Goal: Information Seeking & Learning: Find contact information

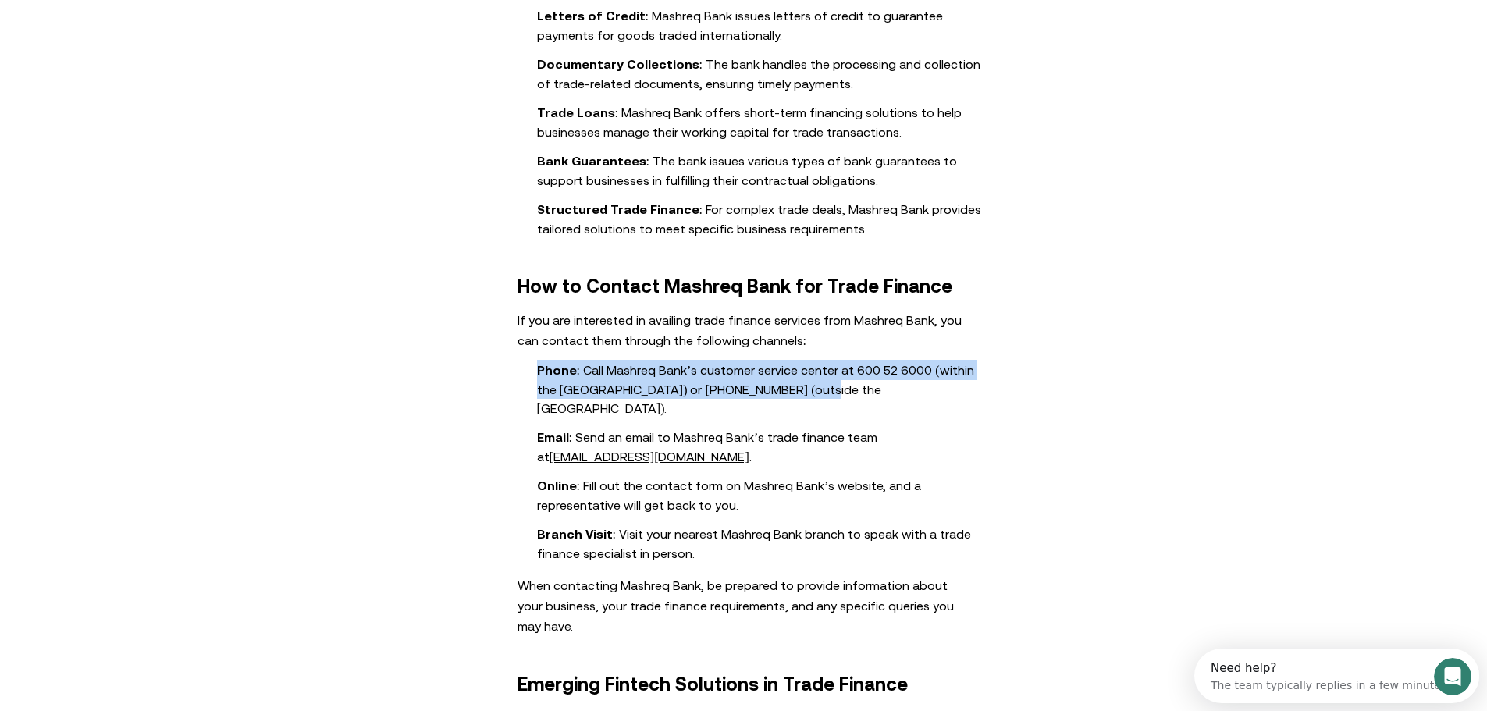
drag, startPoint x: 759, startPoint y: 371, endPoint x: 538, endPoint y: 350, distance: 222.0
click at [538, 360] on ul "Phone : Call Mashreq Bank’s customer service center at 600 52 6000 (within the …" at bounding box center [744, 461] width 609 height 203
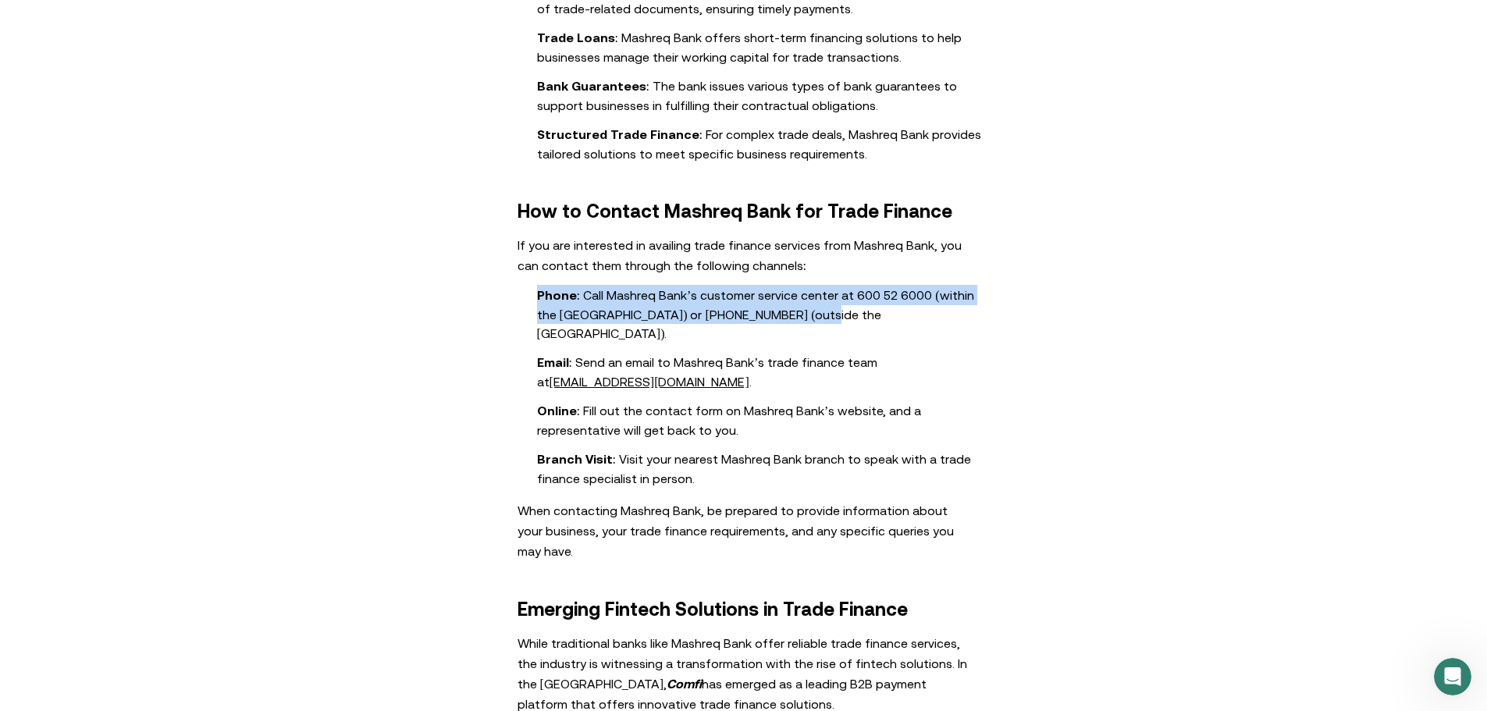
scroll to position [1171, 0]
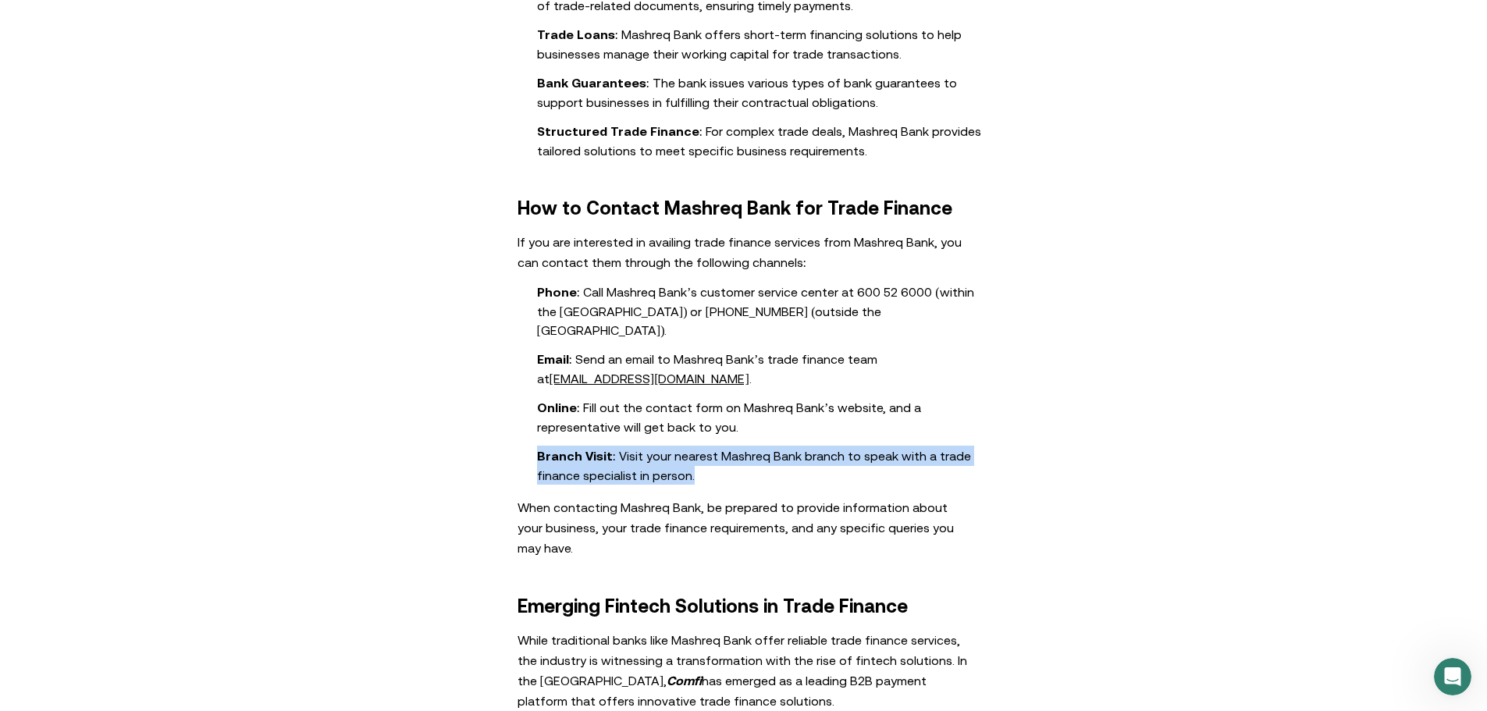
drag, startPoint x: 699, startPoint y: 436, endPoint x: 536, endPoint y: 419, distance: 163.3
click at [536, 419] on ul "Phone : Call Mashreq Bank’s customer service center at 600 52 6000 (within the …" at bounding box center [744, 383] width 609 height 203
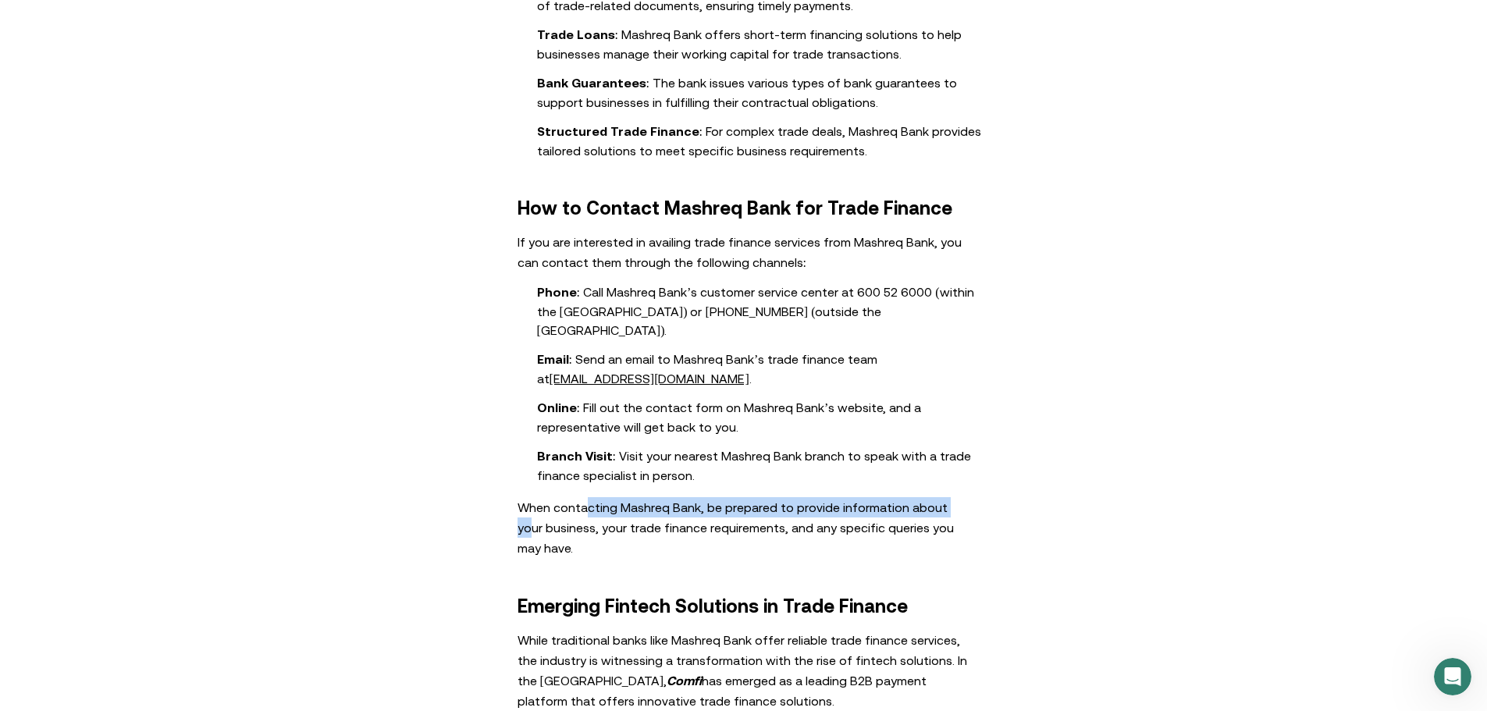
drag, startPoint x: 594, startPoint y: 474, endPoint x: 954, endPoint y: 473, distance: 360.0
click at [954, 497] on p "When contacting Mashreq Bank, be prepared to provide information about your bus…" at bounding box center [744, 527] width 453 height 61
click at [933, 536] on div "About Mashreq Bank Mashreq Bank’s Customer Service Contact [GEOGRAPHIC_DATA] is…" at bounding box center [744, 508] width 625 height 1876
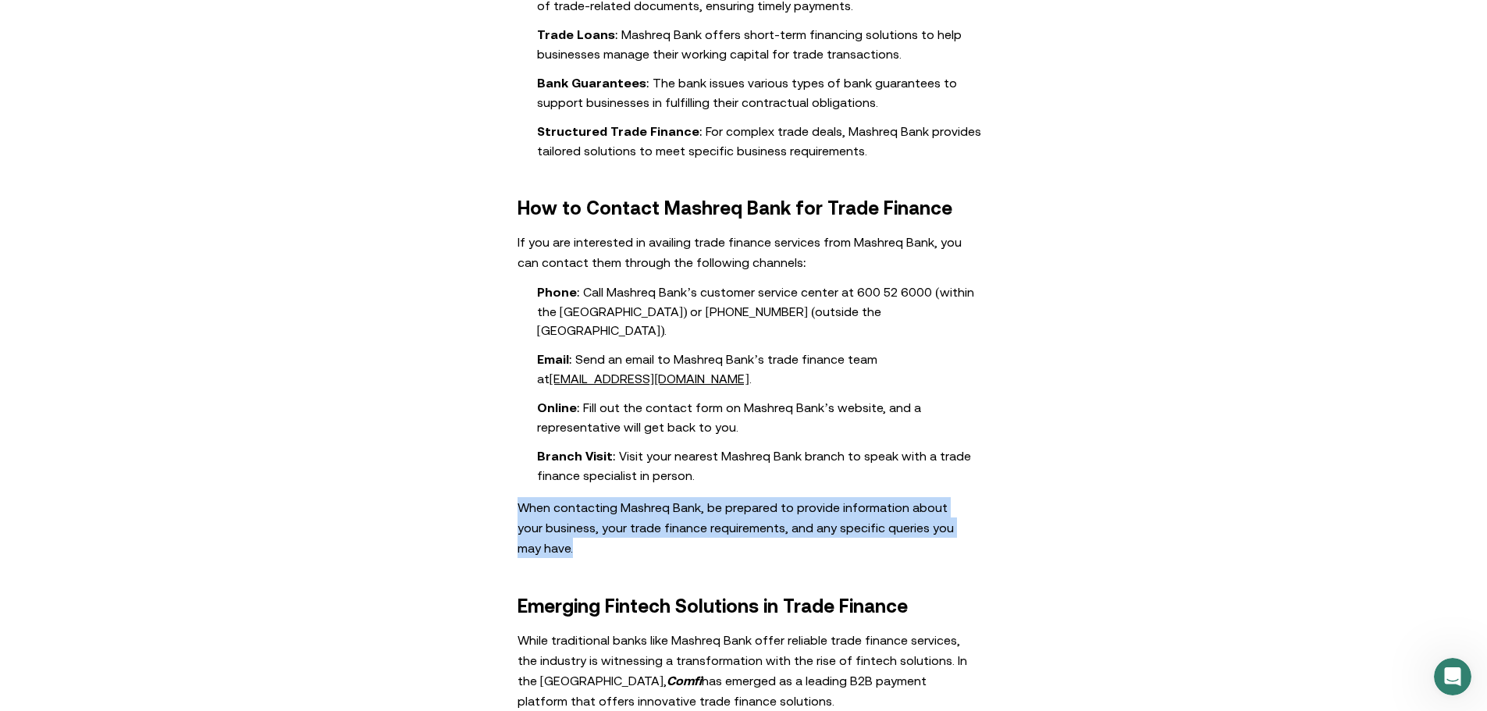
drag, startPoint x: 558, startPoint y: 513, endPoint x: 524, endPoint y: 473, distance: 52.1
click at [524, 497] on p "When contacting Mashreq Bank, be prepared to provide information about your bus…" at bounding box center [744, 527] width 453 height 61
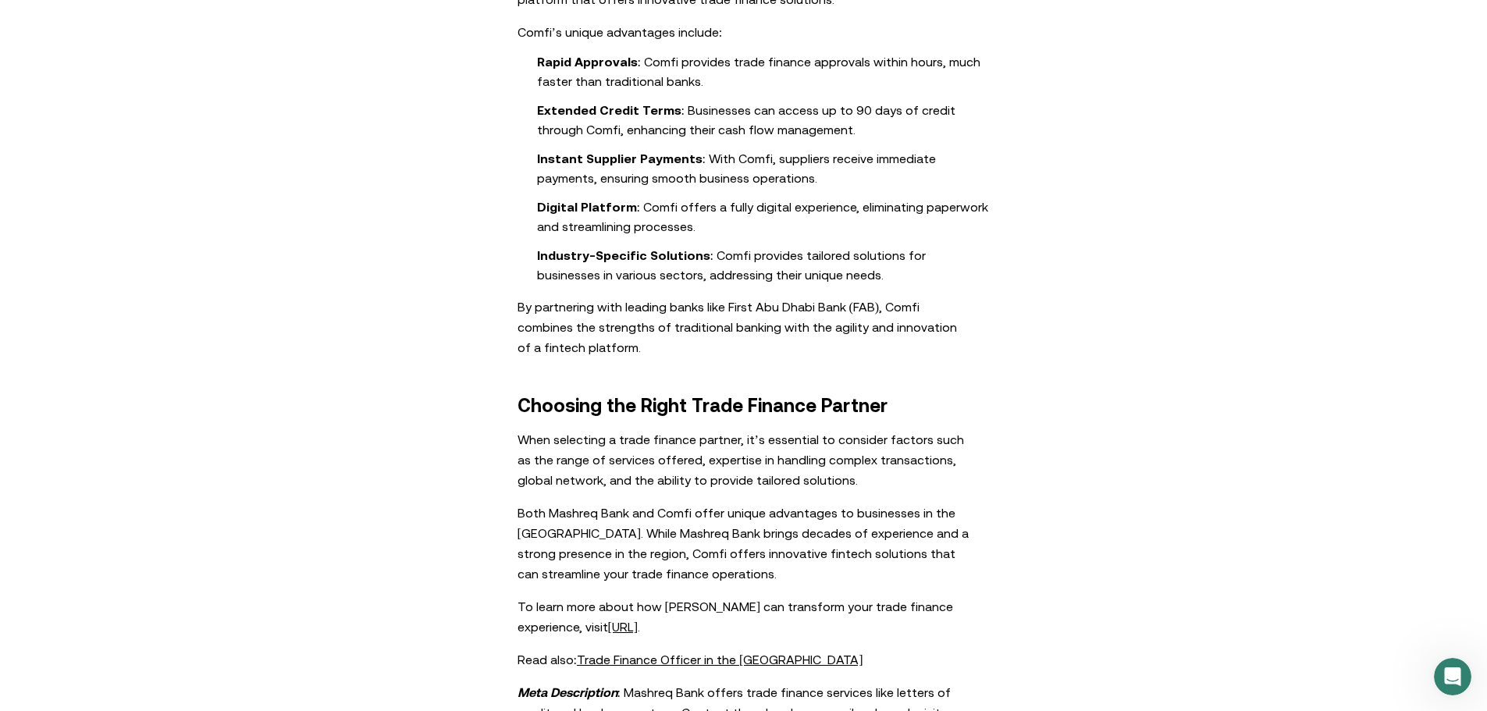
scroll to position [1874, 0]
drag, startPoint x: 526, startPoint y: 372, endPoint x: 985, endPoint y: 365, distance: 459.2
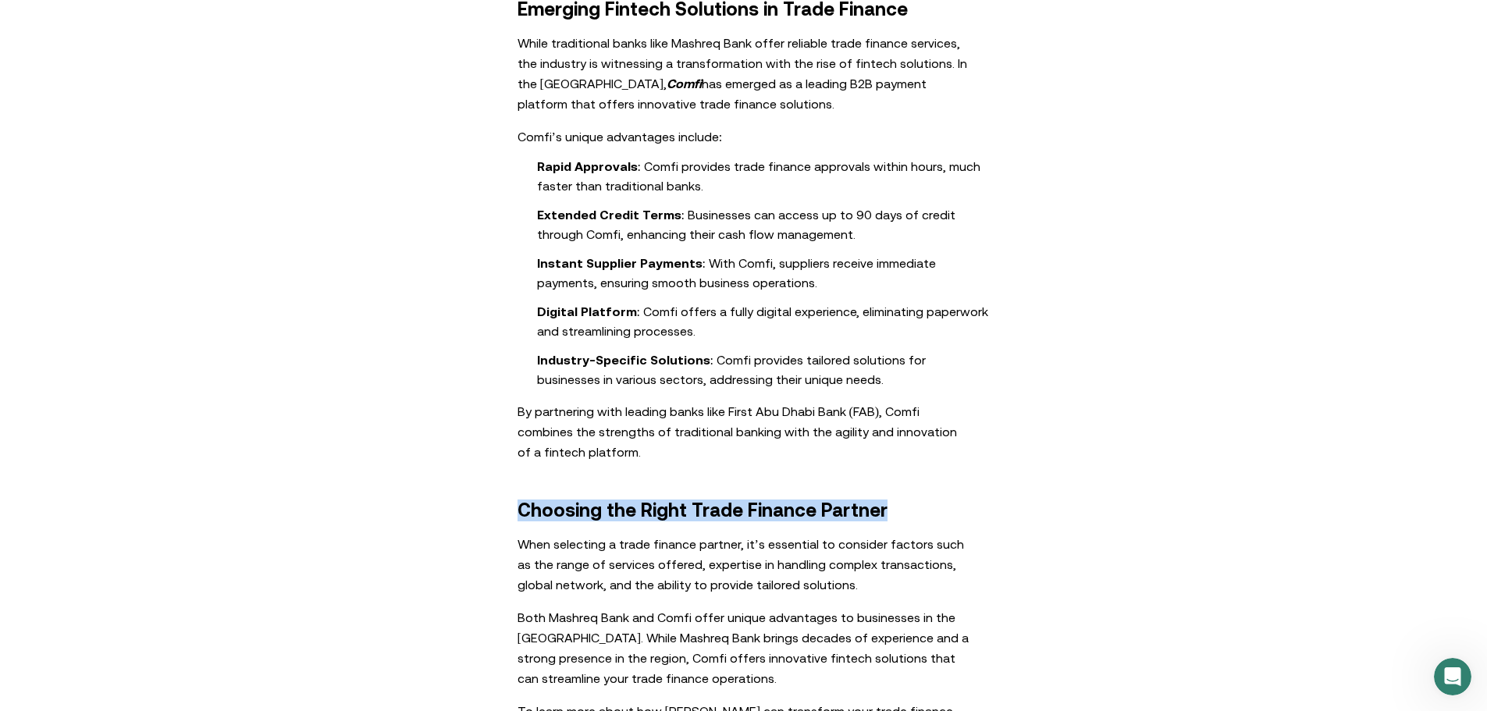
scroll to position [1562, 0]
